Goal: Information Seeking & Learning: Find specific fact

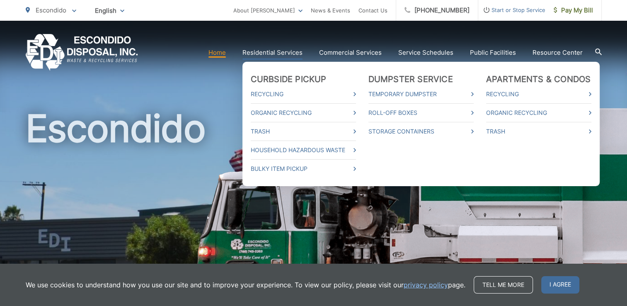
click at [271, 54] on link "Residential Services" at bounding box center [272, 53] width 60 height 10
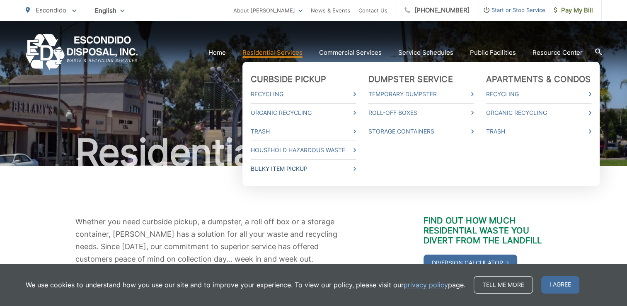
click at [288, 169] on link "Bulky Item Pickup" at bounding box center [303, 169] width 105 height 10
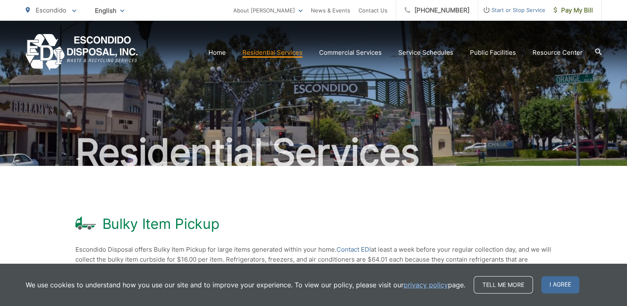
scroll to position [138, 0]
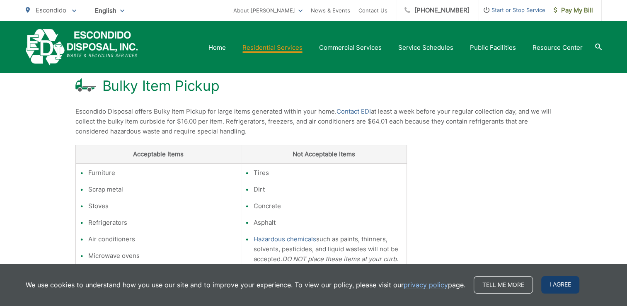
click at [568, 288] on span "I agree" at bounding box center [560, 284] width 38 height 17
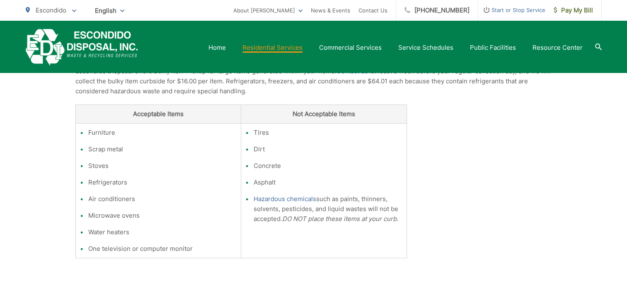
scroll to position [40, 0]
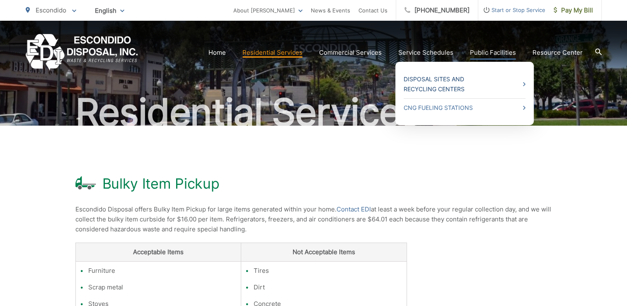
click at [523, 85] on link "Disposal Sites and Recycling Centers" at bounding box center [465, 84] width 122 height 20
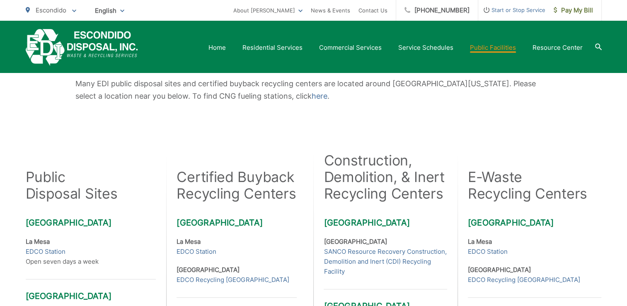
scroll to position [276, 0]
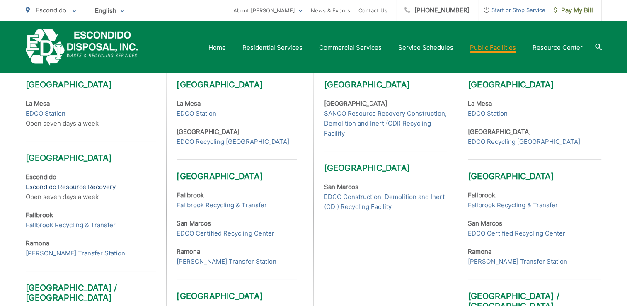
click at [99, 186] on link "Escondido Resource Recovery" at bounding box center [71, 187] width 90 height 10
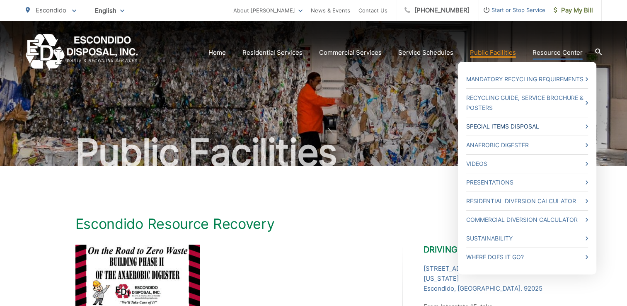
click at [537, 124] on link "Special Items Disposal" at bounding box center [527, 126] width 122 height 10
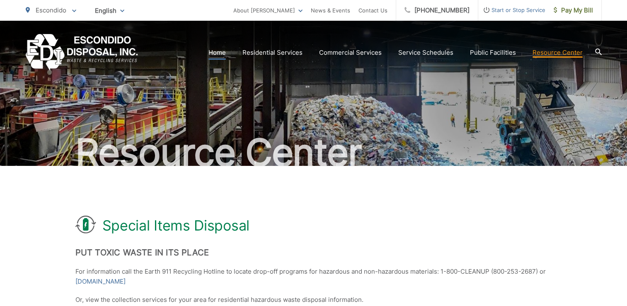
click at [221, 52] on link "Home" at bounding box center [216, 53] width 17 height 10
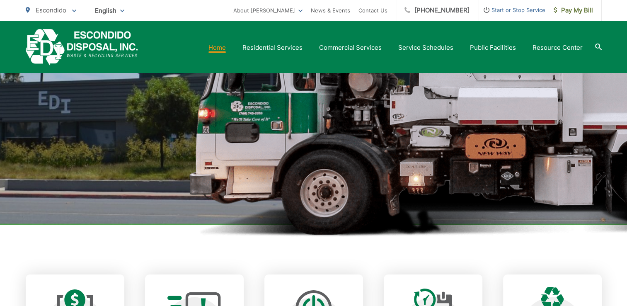
scroll to position [276, 0]
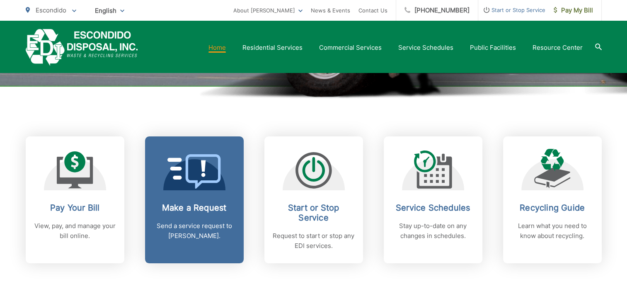
click at [198, 211] on h2 "Make a Request" at bounding box center [194, 208] width 82 height 10
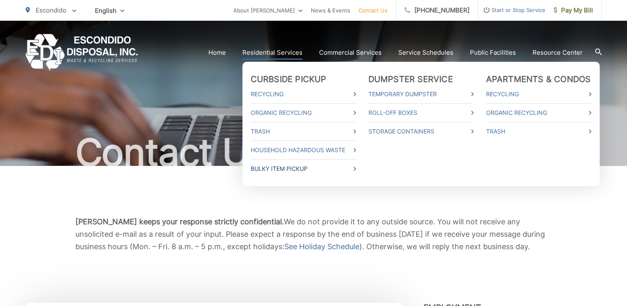
click at [305, 172] on link "Bulky Item Pickup" at bounding box center [303, 169] width 105 height 10
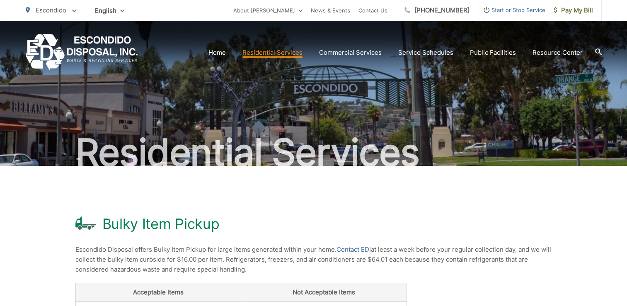
scroll to position [138, 0]
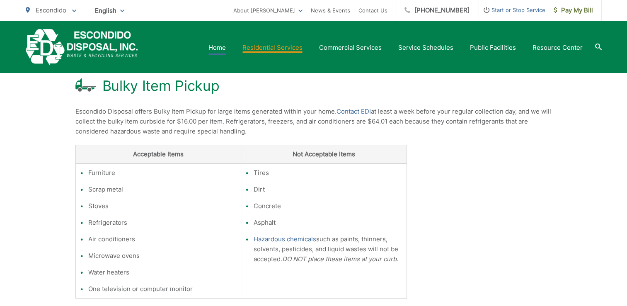
click at [222, 49] on link "Home" at bounding box center [216, 48] width 17 height 10
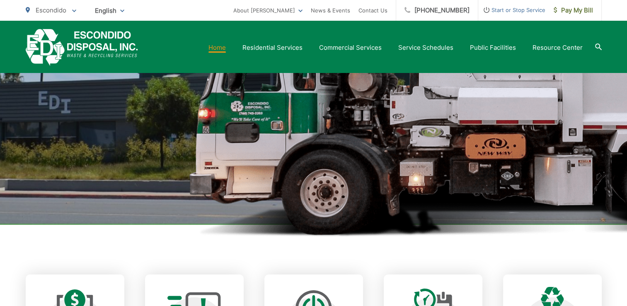
scroll to position [276, 0]
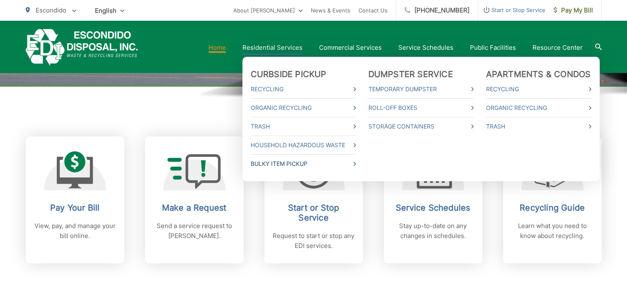
click at [278, 164] on link "Bulky Item Pickup" at bounding box center [303, 164] width 105 height 10
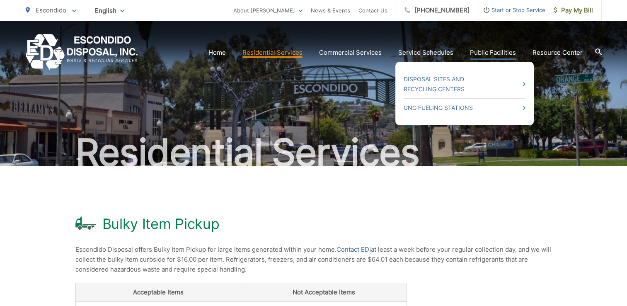
click at [497, 51] on link "Public Facilities" at bounding box center [493, 53] width 46 height 10
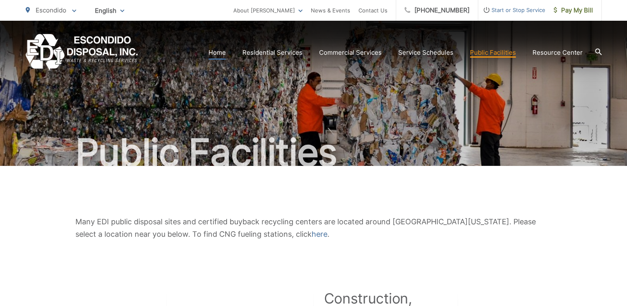
click at [222, 51] on link "Home" at bounding box center [216, 53] width 17 height 10
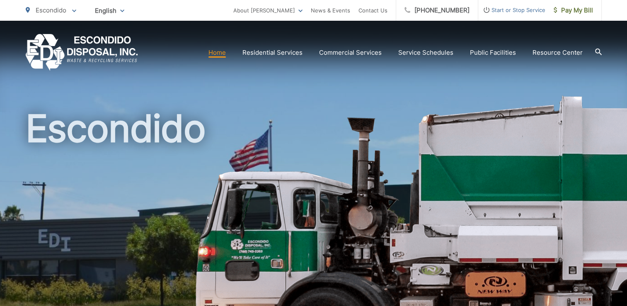
click at [599, 52] on icon at bounding box center [598, 51] width 7 height 7
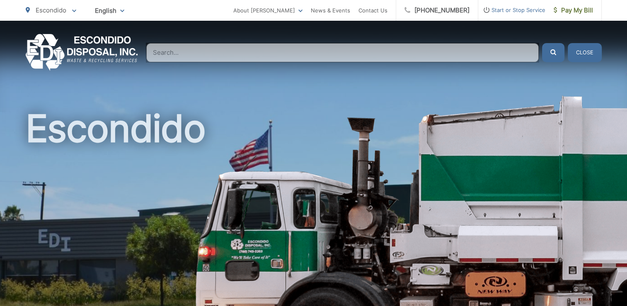
click at [172, 58] on input "Search" at bounding box center [342, 52] width 392 height 19
click at [197, 52] on input "Search" at bounding box center [342, 52] width 392 height 19
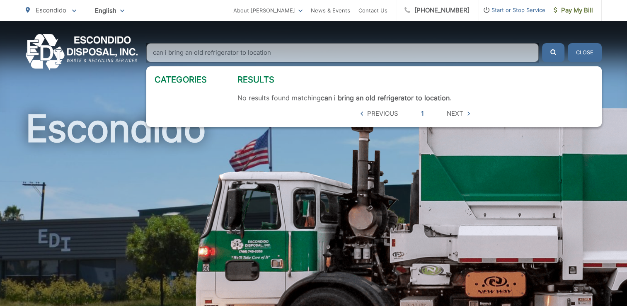
click at [542, 43] on button "submit" at bounding box center [553, 52] width 22 height 19
click at [273, 52] on input "can i bring an old refrigerator to location" at bounding box center [342, 52] width 392 height 19
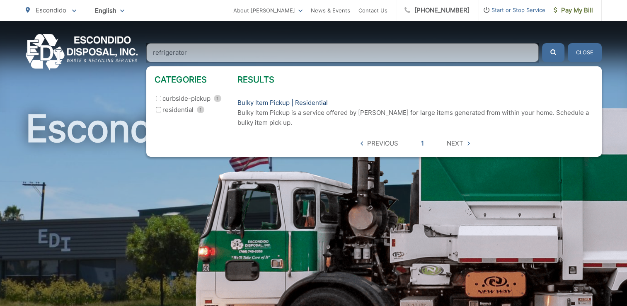
type input "refrigerator"
click at [312, 101] on link "Bulky Item Pickup | Residential" at bounding box center [282, 103] width 90 height 10
